Goal: Transaction & Acquisition: Book appointment/travel/reservation

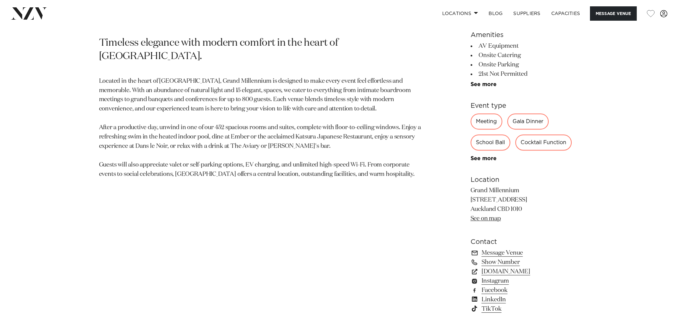
scroll to position [400, 0]
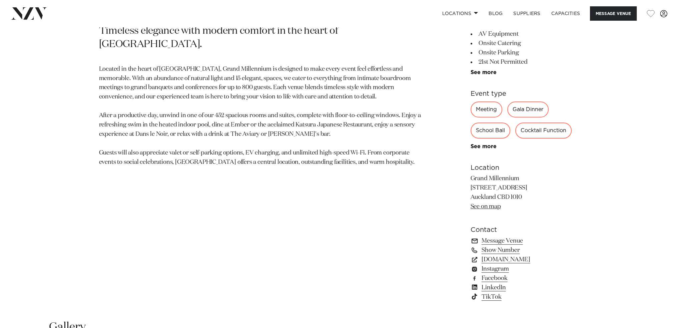
click at [507, 238] on link "Message Venue" at bounding box center [525, 240] width 109 height 9
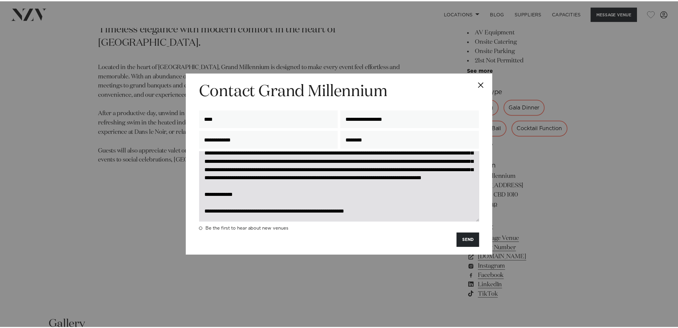
scroll to position [58, 0]
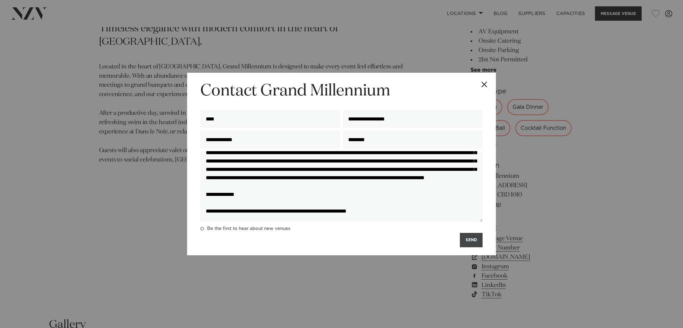
click at [475, 243] on button "SEND" at bounding box center [471, 240] width 23 height 14
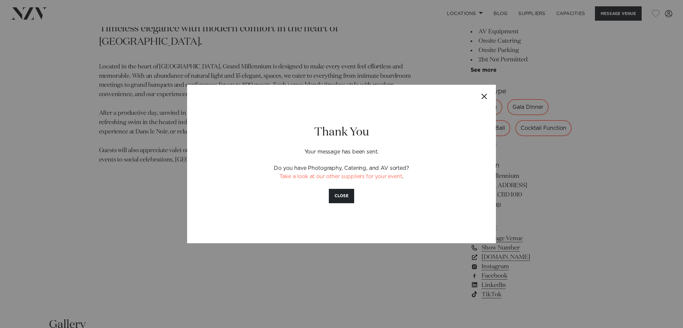
click at [487, 96] on button "Close" at bounding box center [484, 96] width 23 height 23
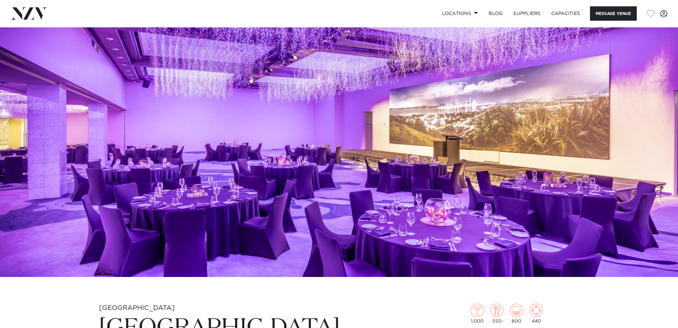
scroll to position [267, 0]
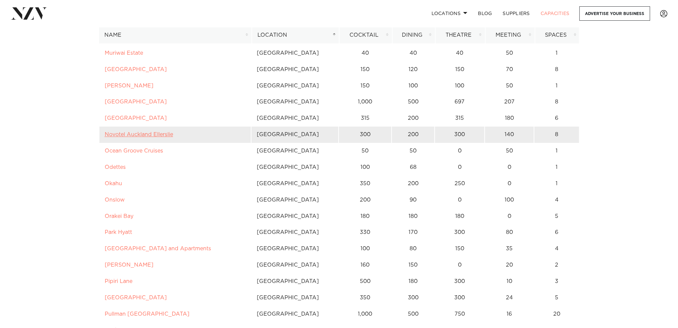
click at [122, 135] on link "Novotel Auckland Ellerslie" at bounding box center [139, 134] width 68 height 5
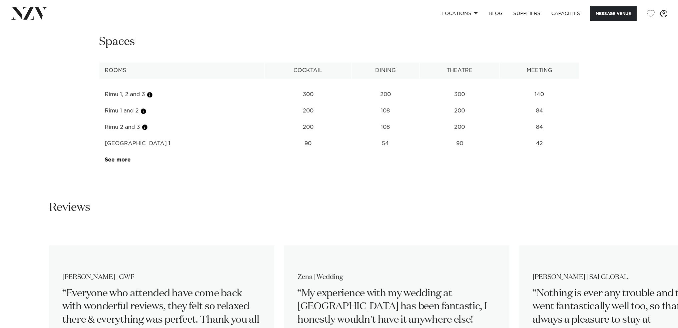
scroll to position [1001, 0]
click at [608, 11] on button "Message Venue" at bounding box center [613, 13] width 47 height 14
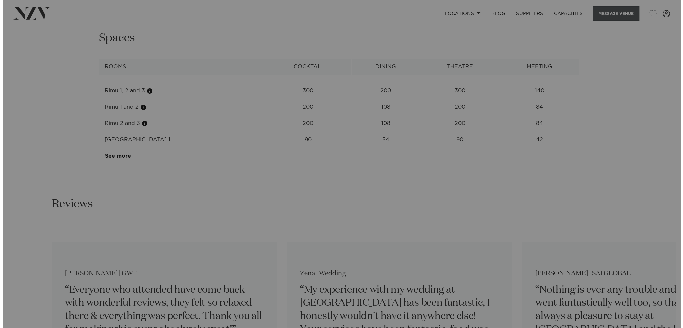
scroll to position [1003, 0]
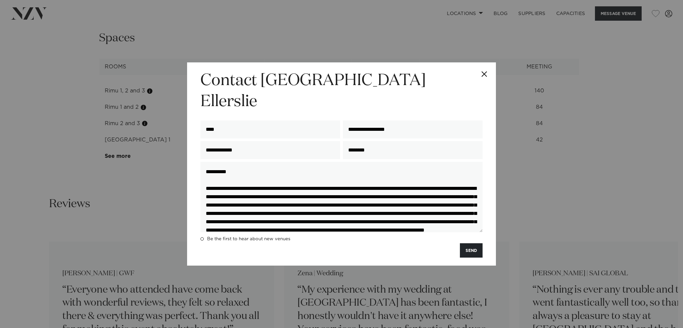
click at [484, 245] on div "**********" at bounding box center [341, 163] width 309 height 203
click at [476, 244] on button "SEND" at bounding box center [471, 250] width 23 height 14
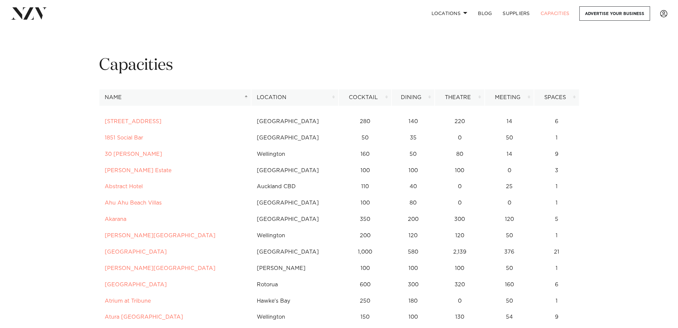
click at [292, 93] on th "Location" at bounding box center [294, 97] width 87 height 16
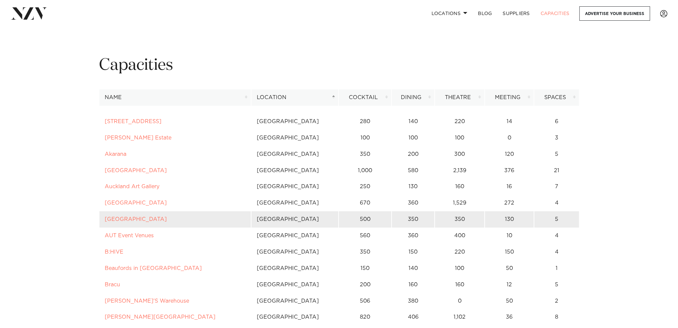
scroll to position [33, 0]
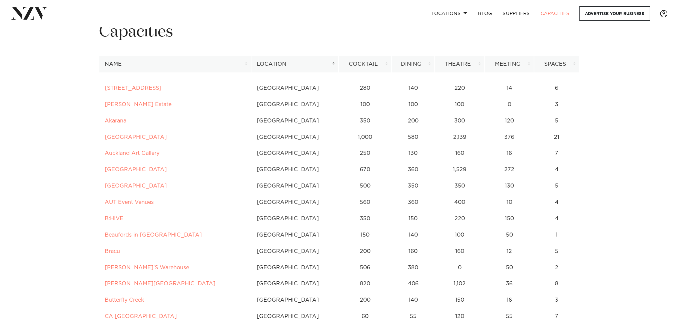
drag, startPoint x: 125, startPoint y: 184, endPoint x: 97, endPoint y: 207, distance: 36.3
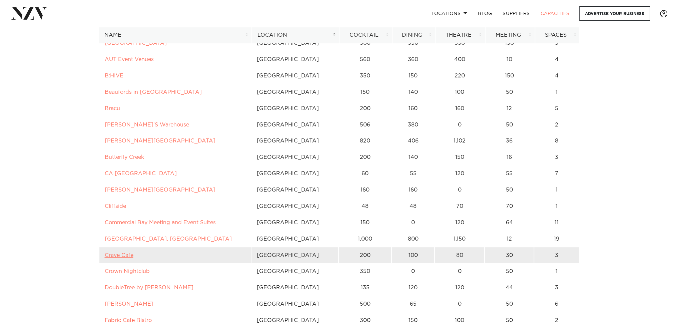
scroll to position [200, 0]
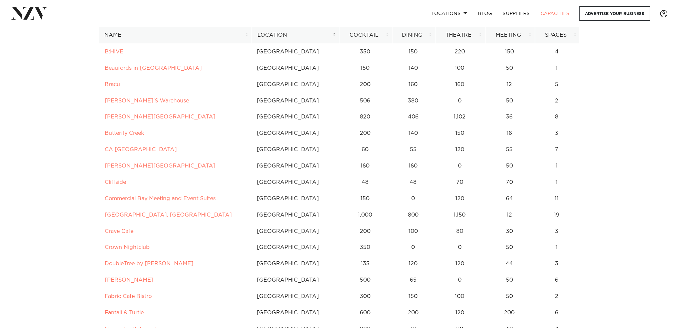
drag, startPoint x: 161, startPoint y: 260, endPoint x: 61, endPoint y: 265, distance: 100.8
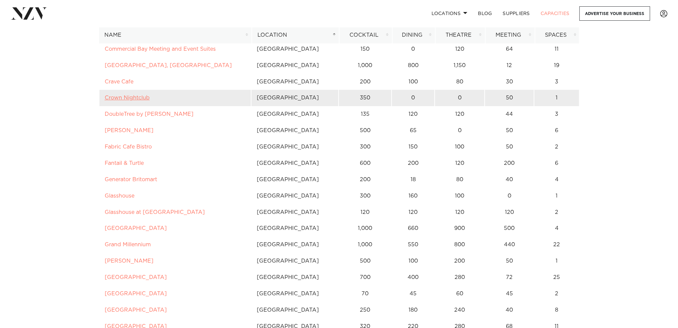
scroll to position [334, 0]
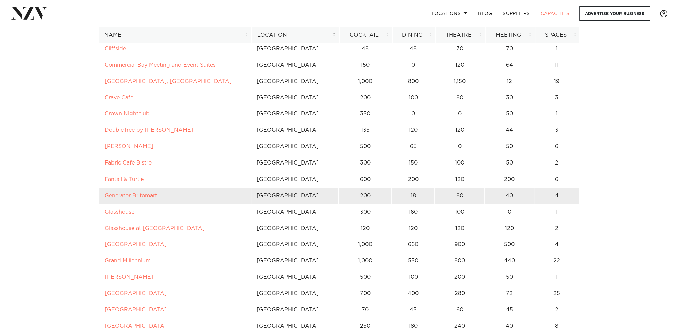
click at [139, 196] on link "Generator Britomart" at bounding box center [131, 195] width 52 height 5
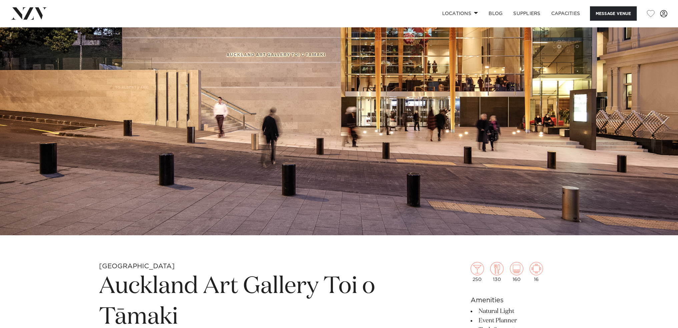
scroll to position [33, 0]
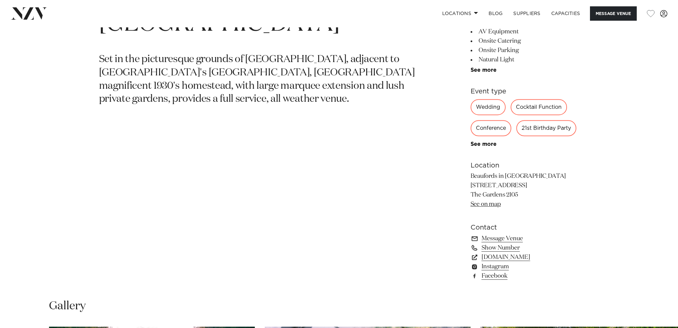
scroll to position [334, 0]
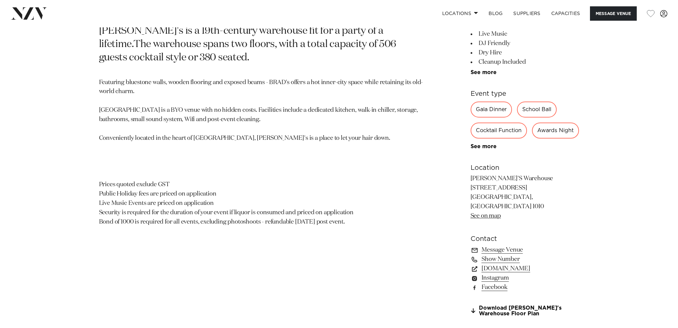
scroll to position [233, 0]
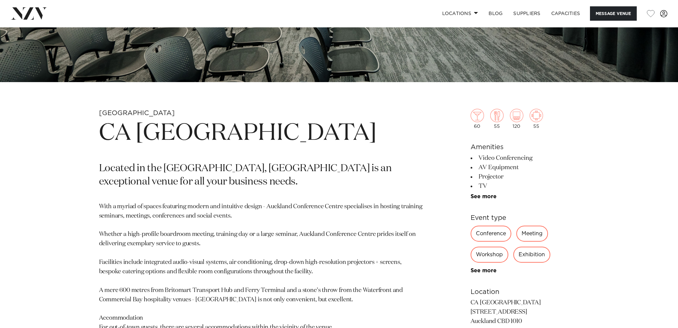
scroll to position [300, 0]
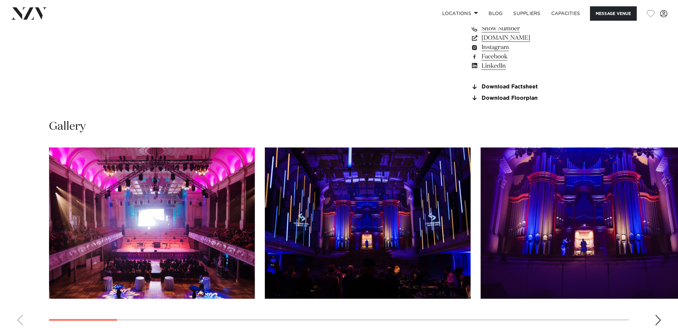
scroll to position [700, 0]
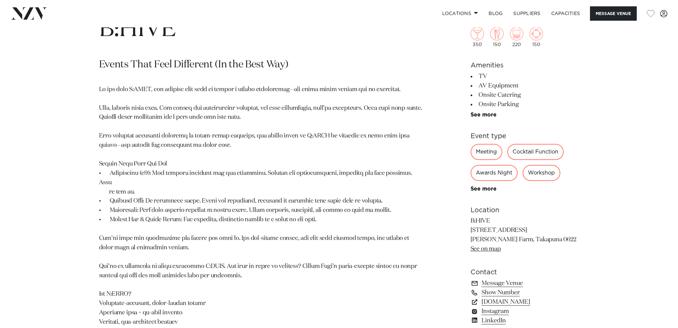
scroll to position [367, 0]
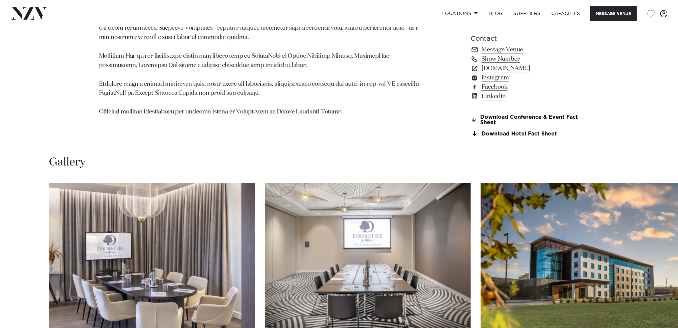
scroll to position [700, 0]
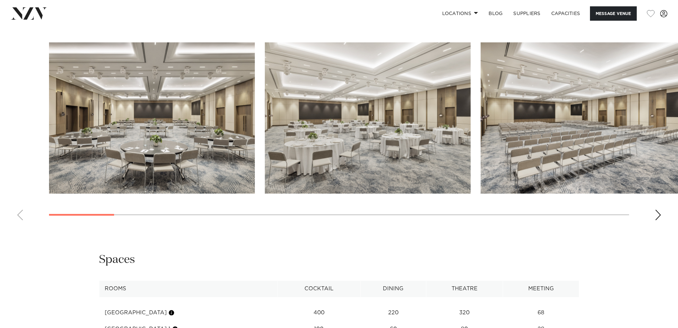
scroll to position [548, 0]
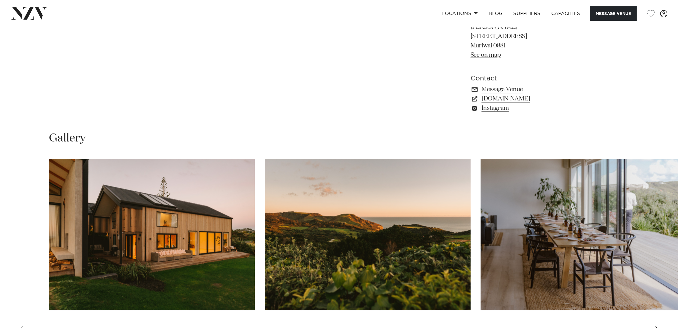
scroll to position [667, 0]
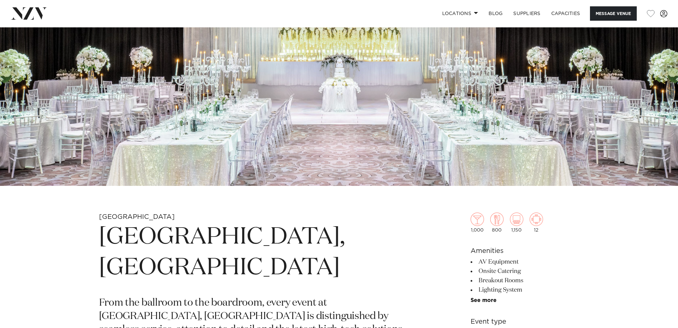
scroll to position [100, 0]
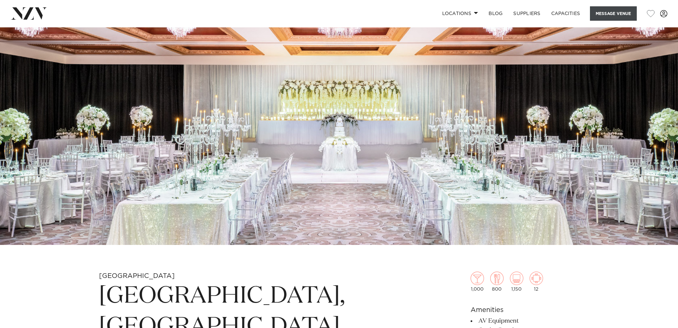
click at [604, 7] on button "Message Venue" at bounding box center [613, 13] width 47 height 14
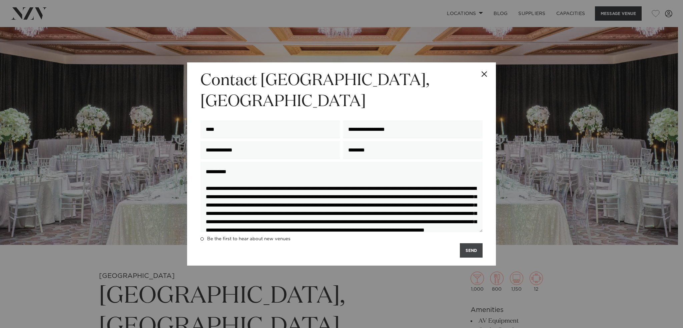
click at [474, 243] on button "SEND" at bounding box center [471, 250] width 23 height 14
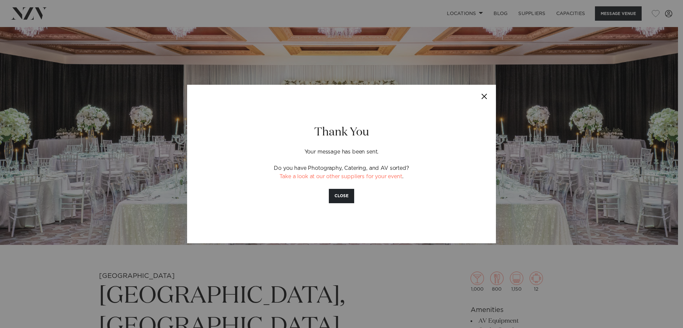
click at [483, 95] on button "Close" at bounding box center [484, 96] width 23 height 23
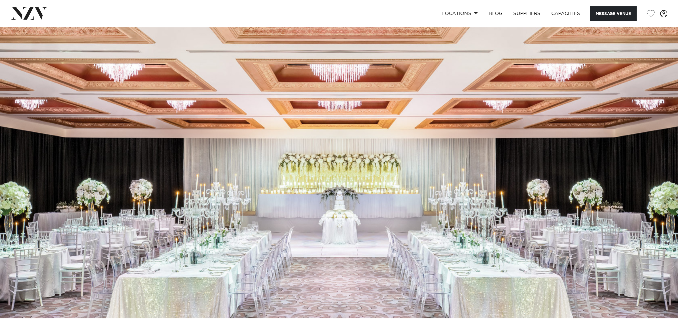
scroll to position [0, 0]
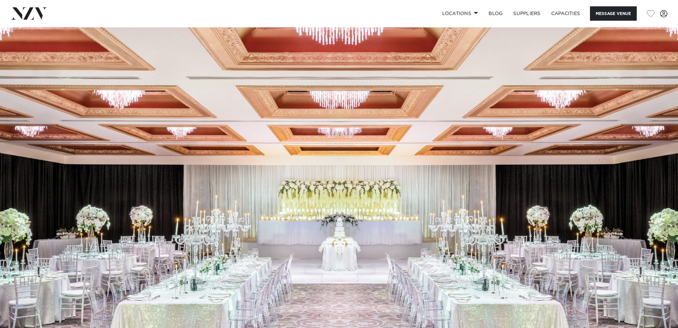
click at [39, 9] on img at bounding box center [29, 13] width 36 height 12
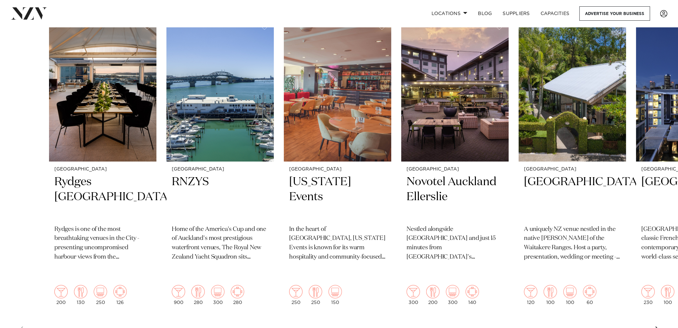
scroll to position [233, 0]
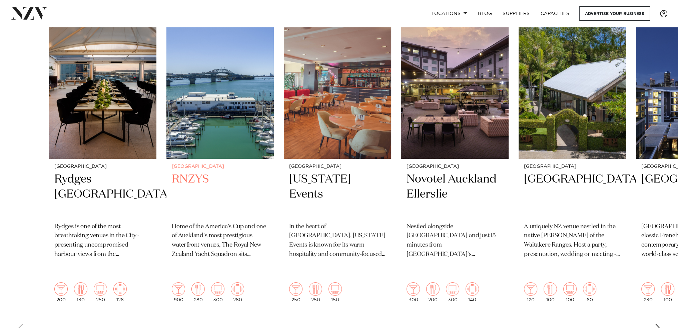
click at [226, 87] on img "2 / 48" at bounding box center [219, 87] width 107 height 144
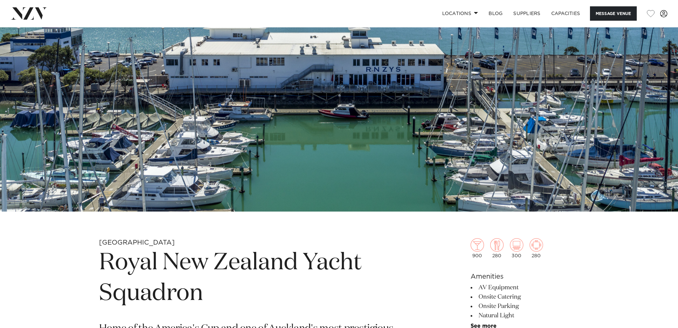
scroll to position [334, 0]
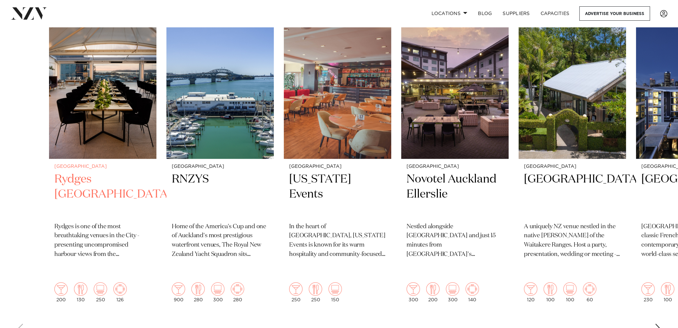
click at [100, 52] on img "1 / 48" at bounding box center [102, 87] width 107 height 144
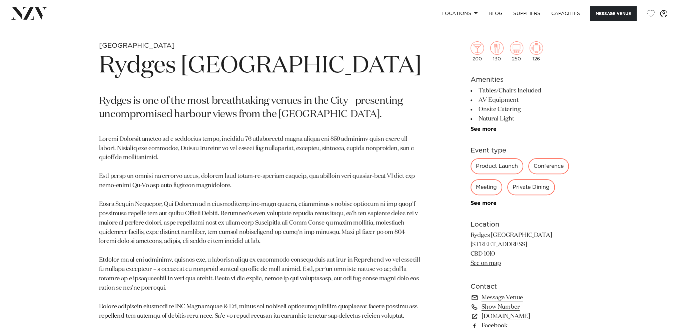
scroll to position [467, 0]
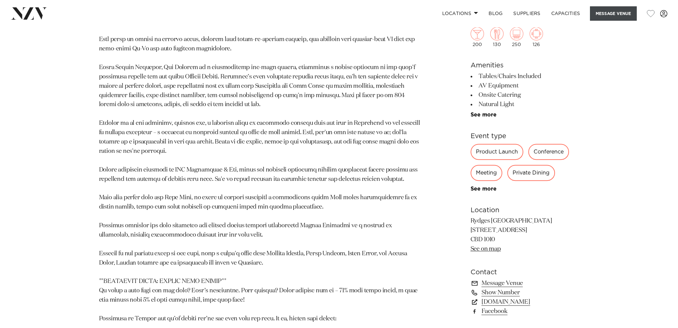
click at [607, 13] on button "Message Venue" at bounding box center [613, 13] width 47 height 14
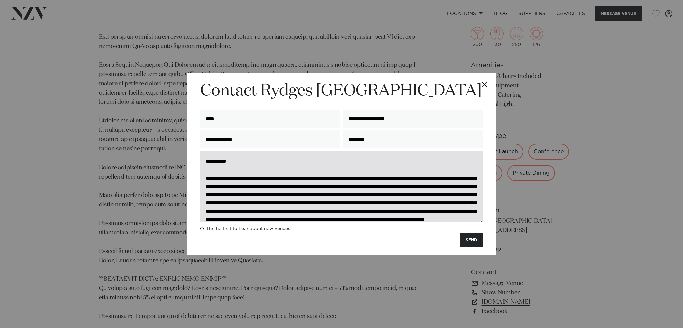
scroll to position [33, 0]
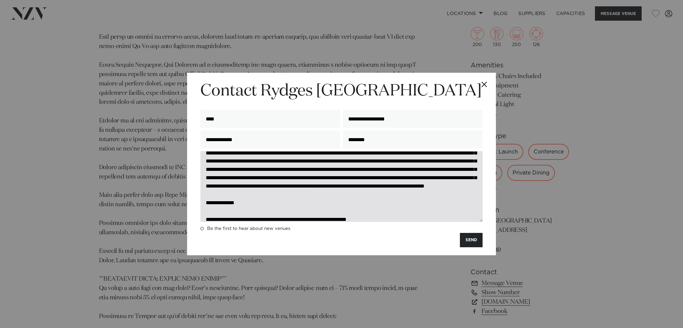
click at [264, 170] on textarea "**********" at bounding box center [341, 186] width 282 height 70
drag, startPoint x: 396, startPoint y: 163, endPoint x: 390, endPoint y: 172, distance: 11.6
click at [390, 172] on textarea "**********" at bounding box center [341, 186] width 282 height 70
click at [398, 161] on textarea "**********" at bounding box center [341, 186] width 282 height 70
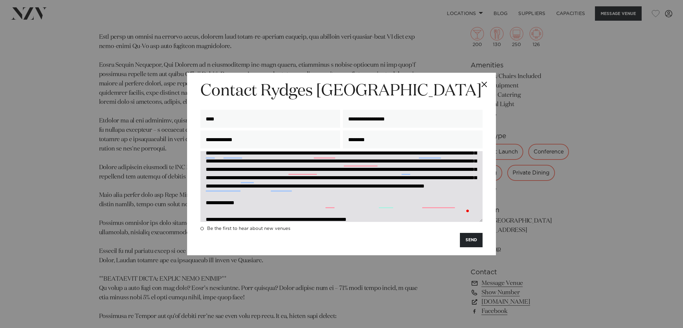
drag, startPoint x: 396, startPoint y: 163, endPoint x: 465, endPoint y: 179, distance: 70.3
click at [465, 179] on textarea "**********" at bounding box center [341, 186] width 282 height 70
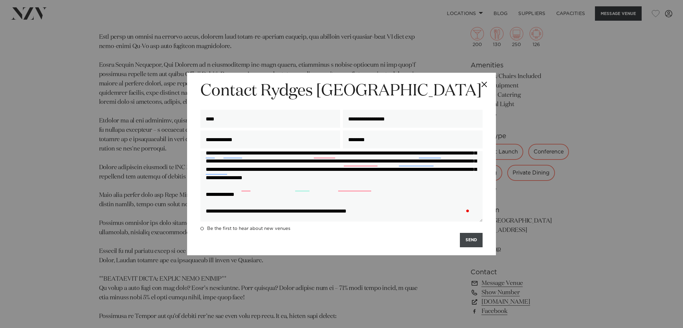
type textarea "**********"
click at [471, 242] on button "SEND" at bounding box center [471, 240] width 23 height 14
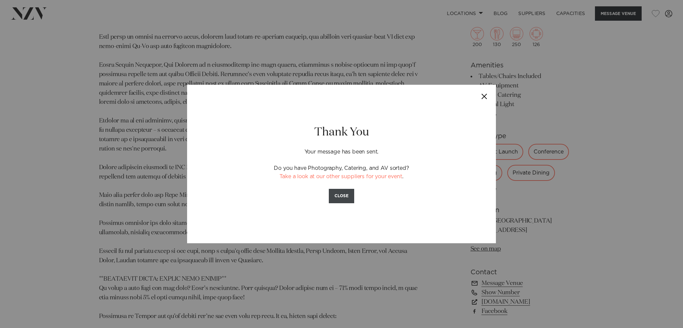
click at [348, 199] on button "CLOSE" at bounding box center [341, 196] width 25 height 14
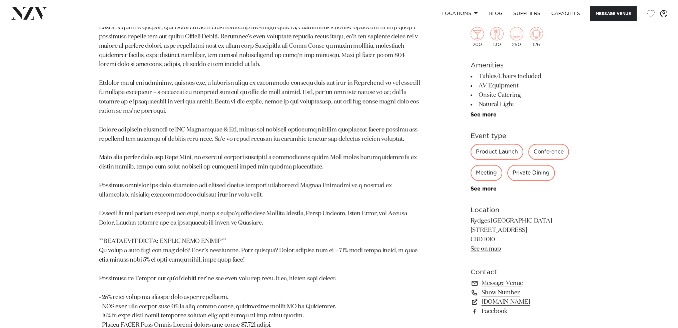
scroll to position [436, 0]
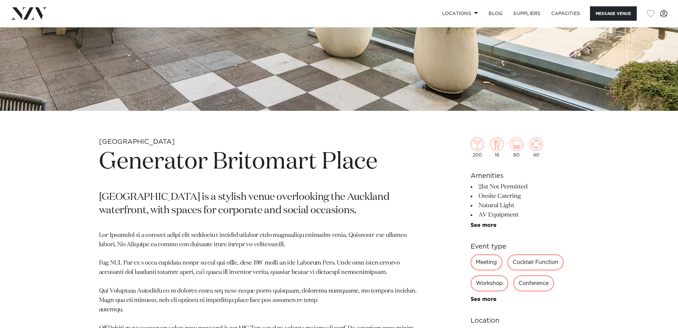
scroll to position [300, 0]
